Goal: Transaction & Acquisition: Purchase product/service

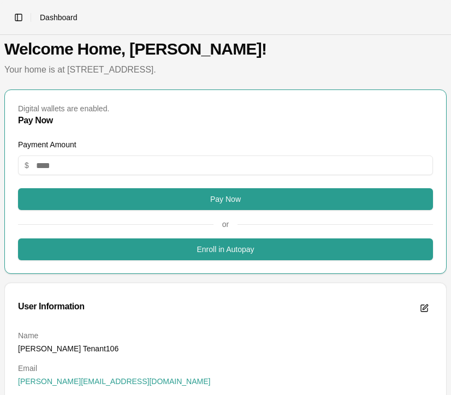
scroll to position [2, 0]
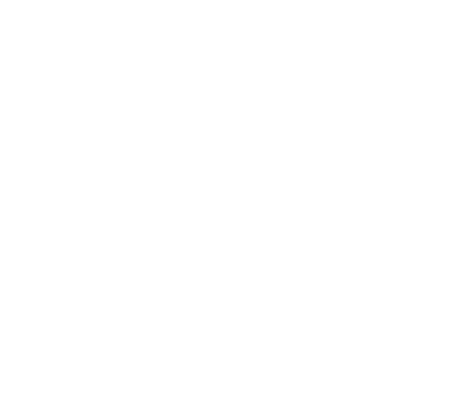
scroll to position [2, 0]
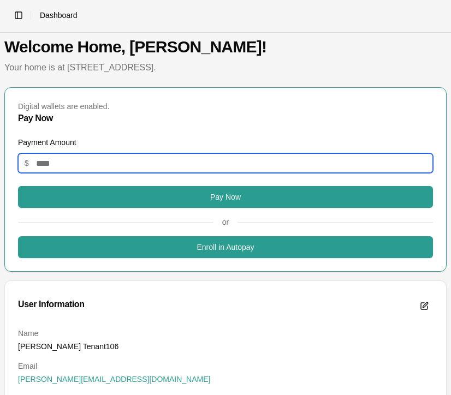
click at [110, 167] on input "Payment Amount" at bounding box center [225, 163] width 415 height 20
click at [130, 165] on input "*" at bounding box center [225, 163] width 415 height 20
type input "***"
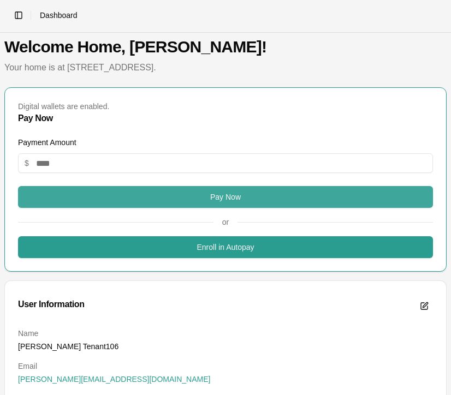
click at [178, 199] on button "Pay Now" at bounding box center [225, 197] width 415 height 22
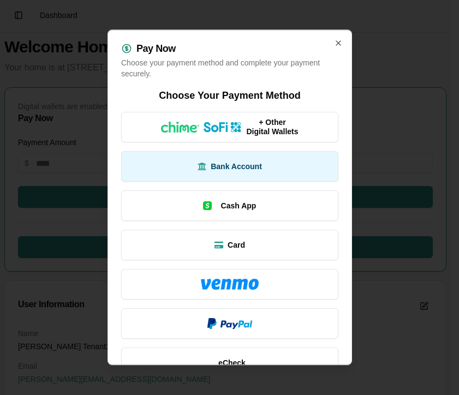
click at [234, 164] on span "Bank Account" at bounding box center [236, 166] width 51 height 11
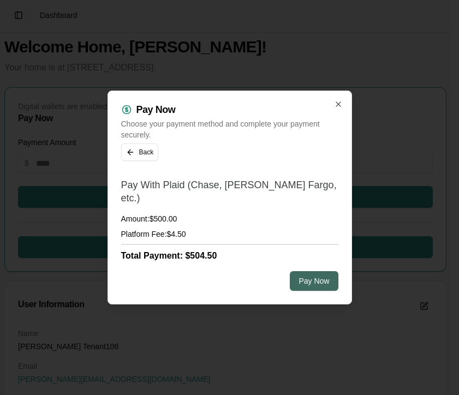
click at [309, 275] on button "Pay Now" at bounding box center [314, 281] width 48 height 20
click at [313, 271] on button "Pay Now" at bounding box center [314, 281] width 48 height 20
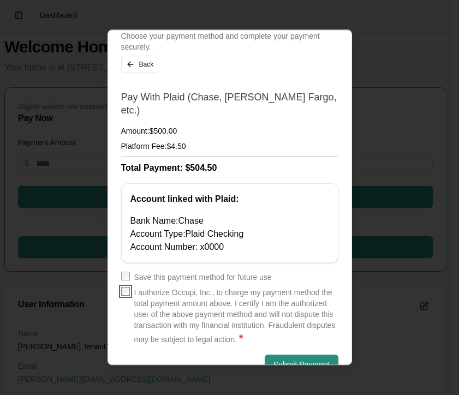
scroll to position [37, 0]
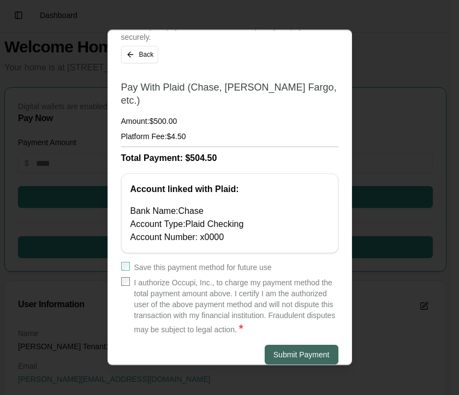
click at [306, 345] on button "Submit Payment" at bounding box center [302, 355] width 74 height 20
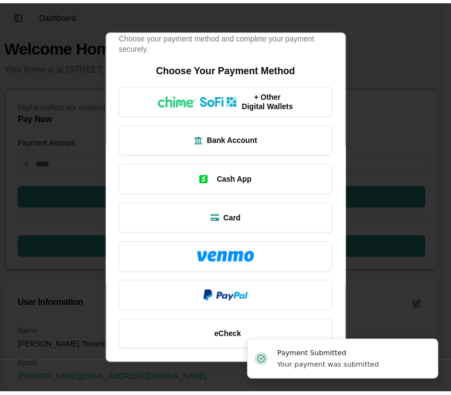
scroll to position [27, 0]
